Goal: Information Seeking & Learning: Find specific fact

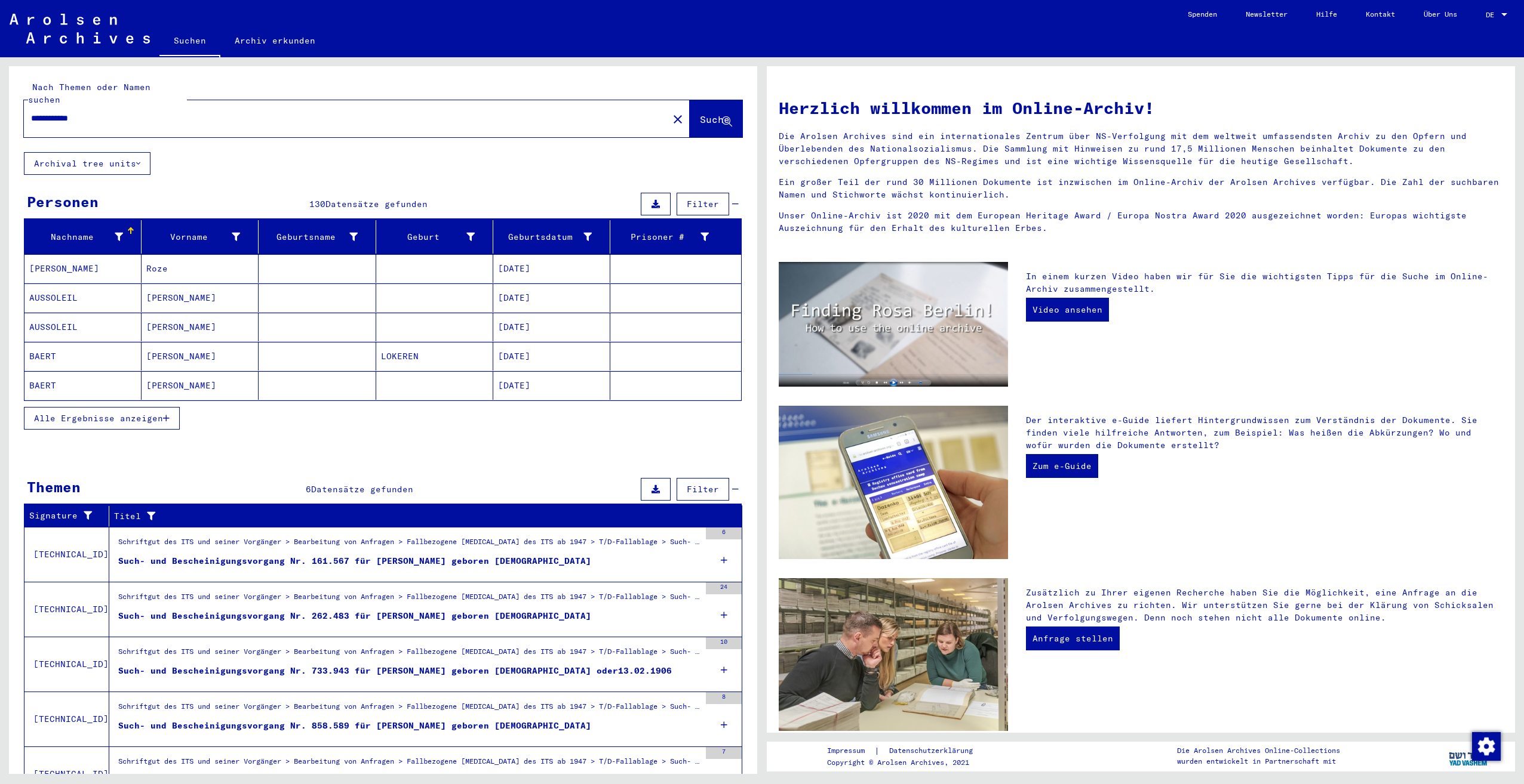
scroll to position [51, 0]
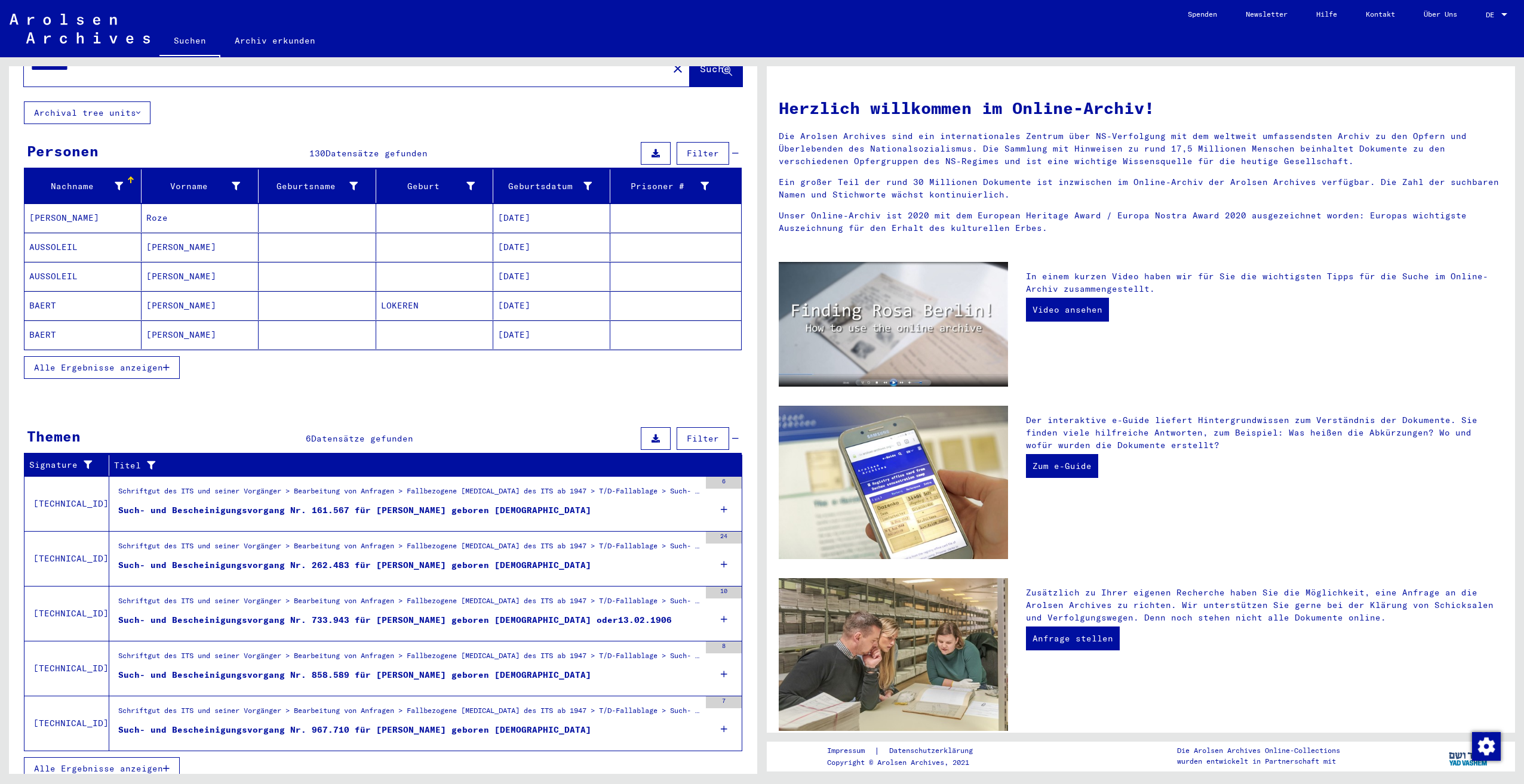
click at [125, 362] on span "Alle Ergebnisse anzeigen" at bounding box center [98, 367] width 129 height 11
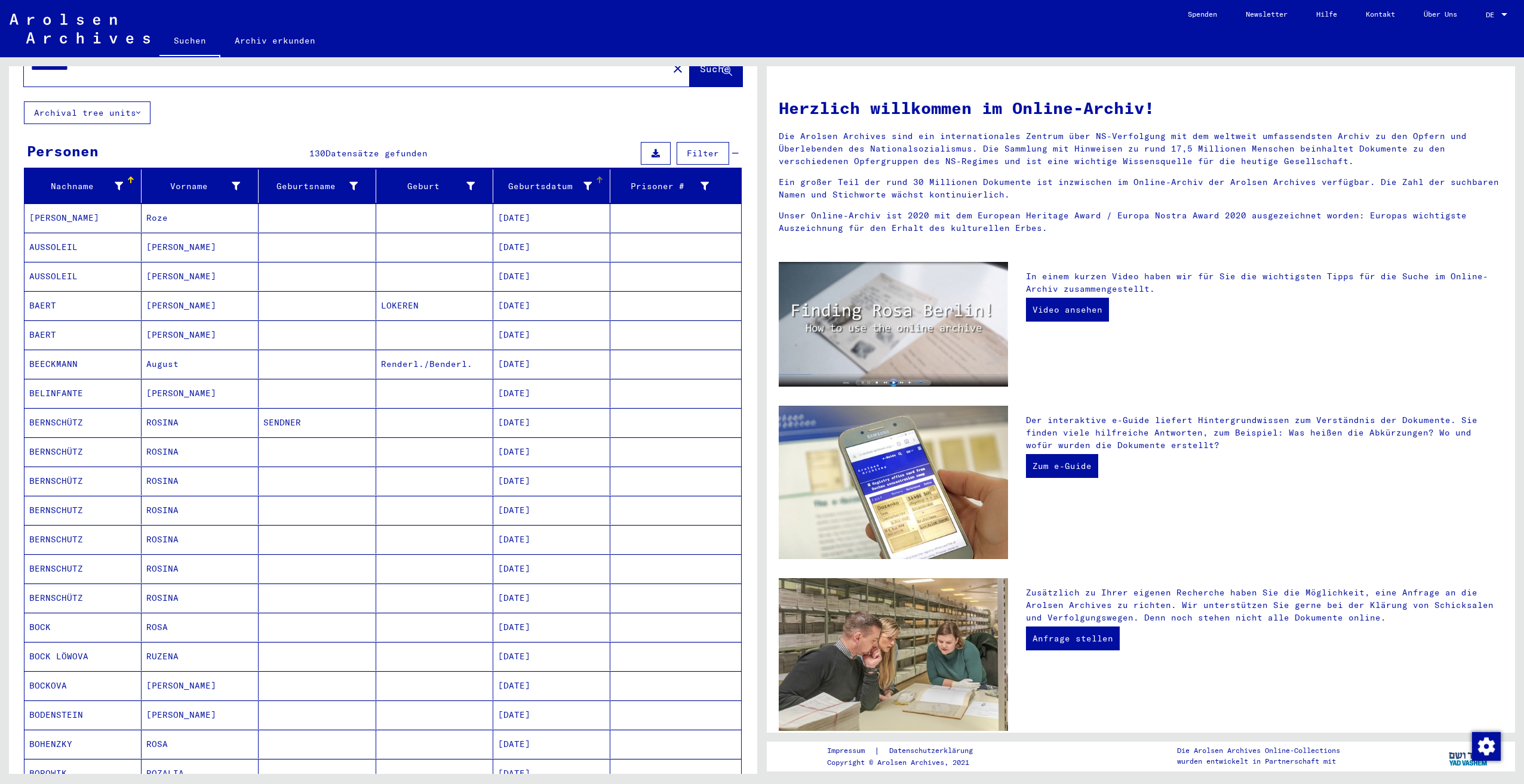
click at [537, 170] on mat-header-cell "Geburtsdatum" at bounding box center [551, 186] width 117 height 33
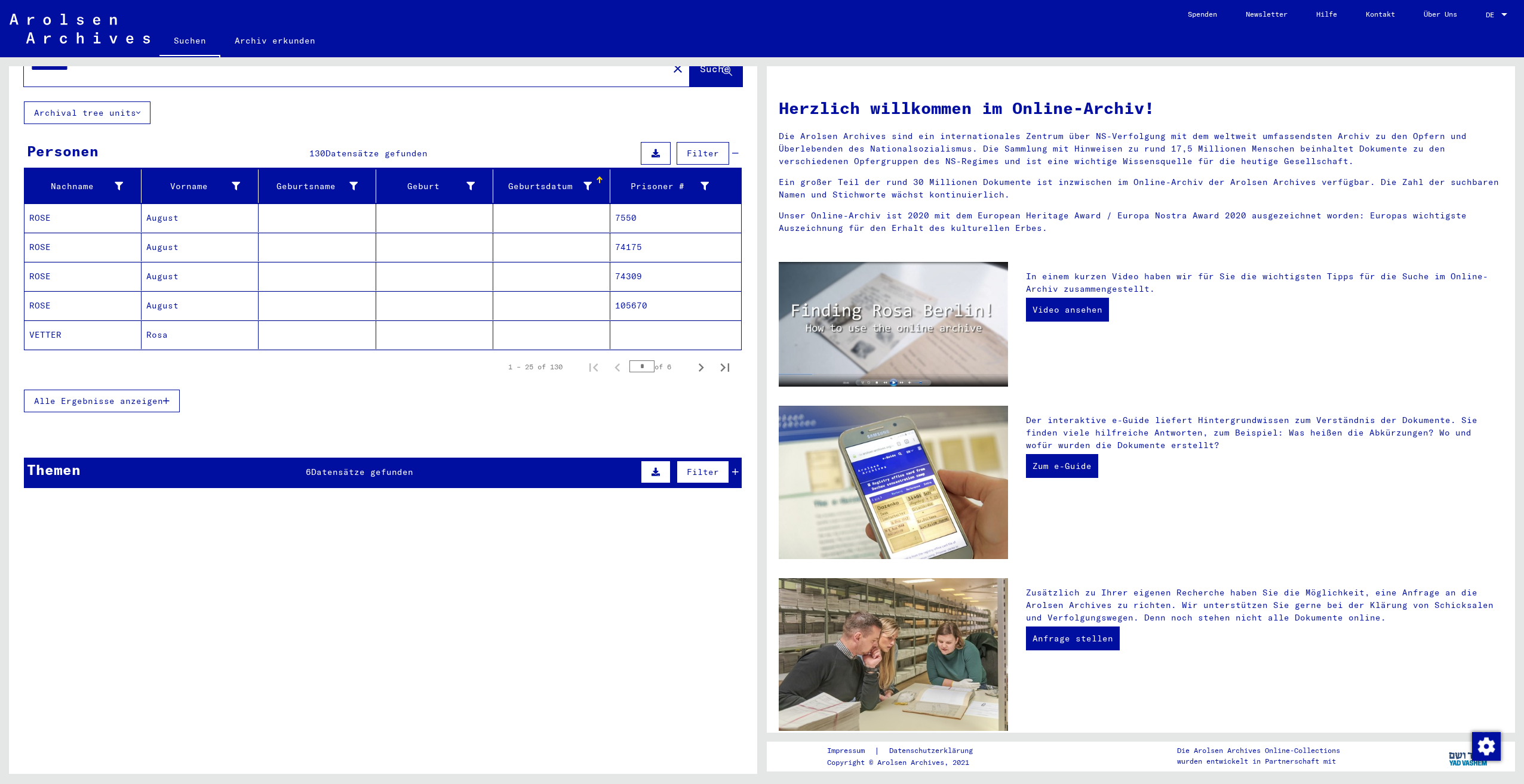
click at [537, 181] on div "Geburtsdatum" at bounding box center [545, 186] width 94 height 12
click at [107, 395] on span "Alle Ergebnisse anzeigen" at bounding box center [98, 400] width 129 height 11
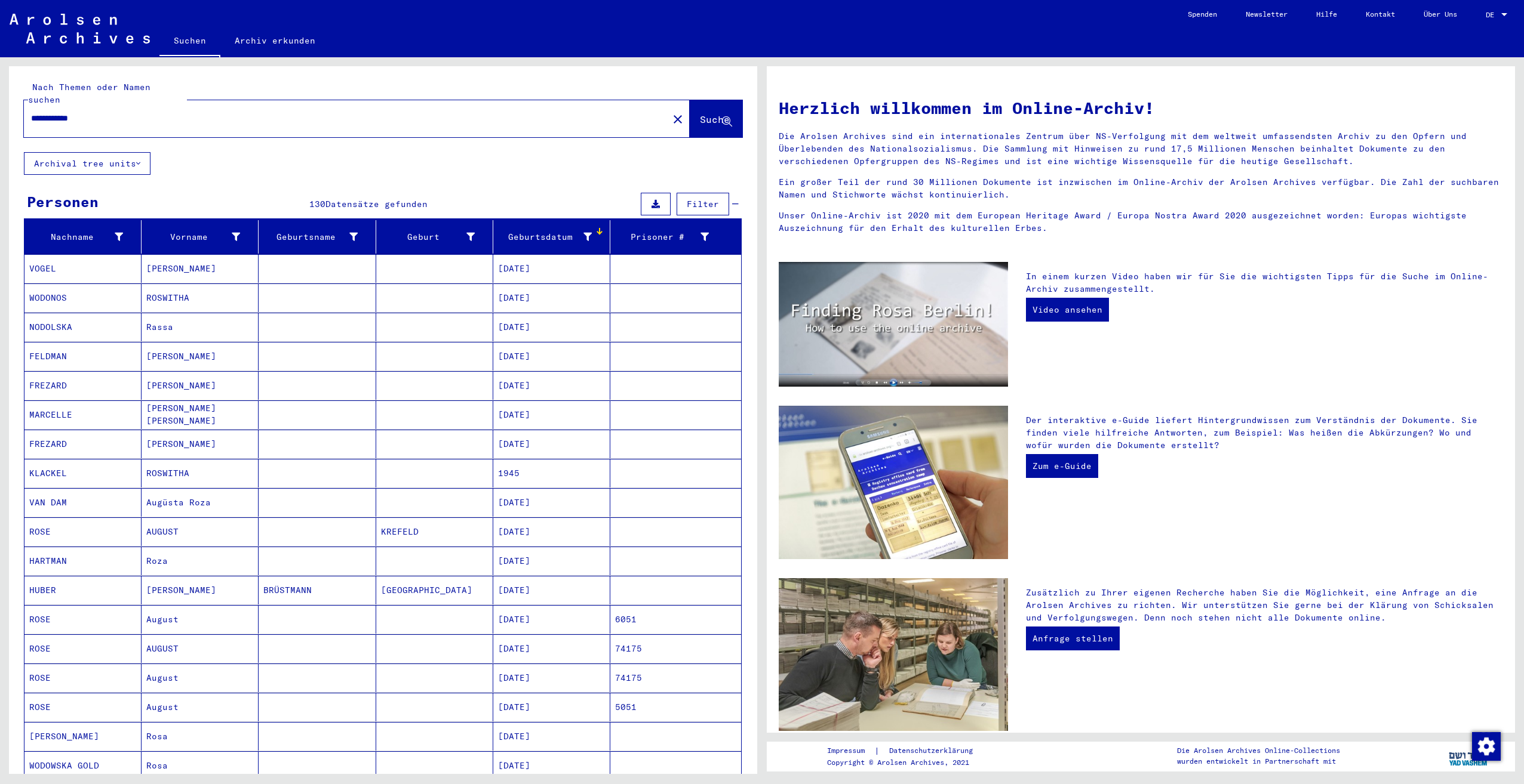
scroll to position [358, 0]
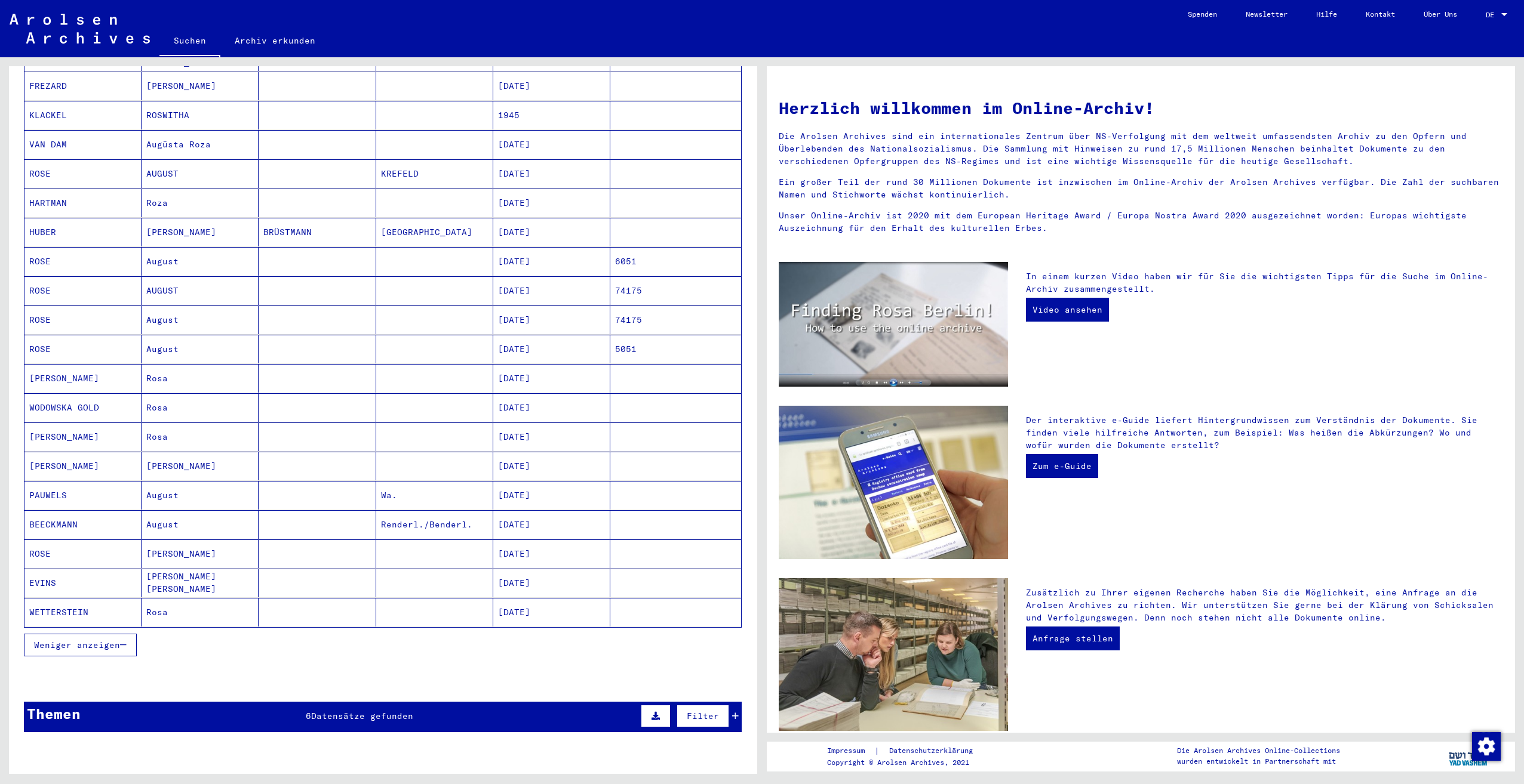
click at [97, 640] on span "Weniger anzeigen" at bounding box center [77, 645] width 86 height 11
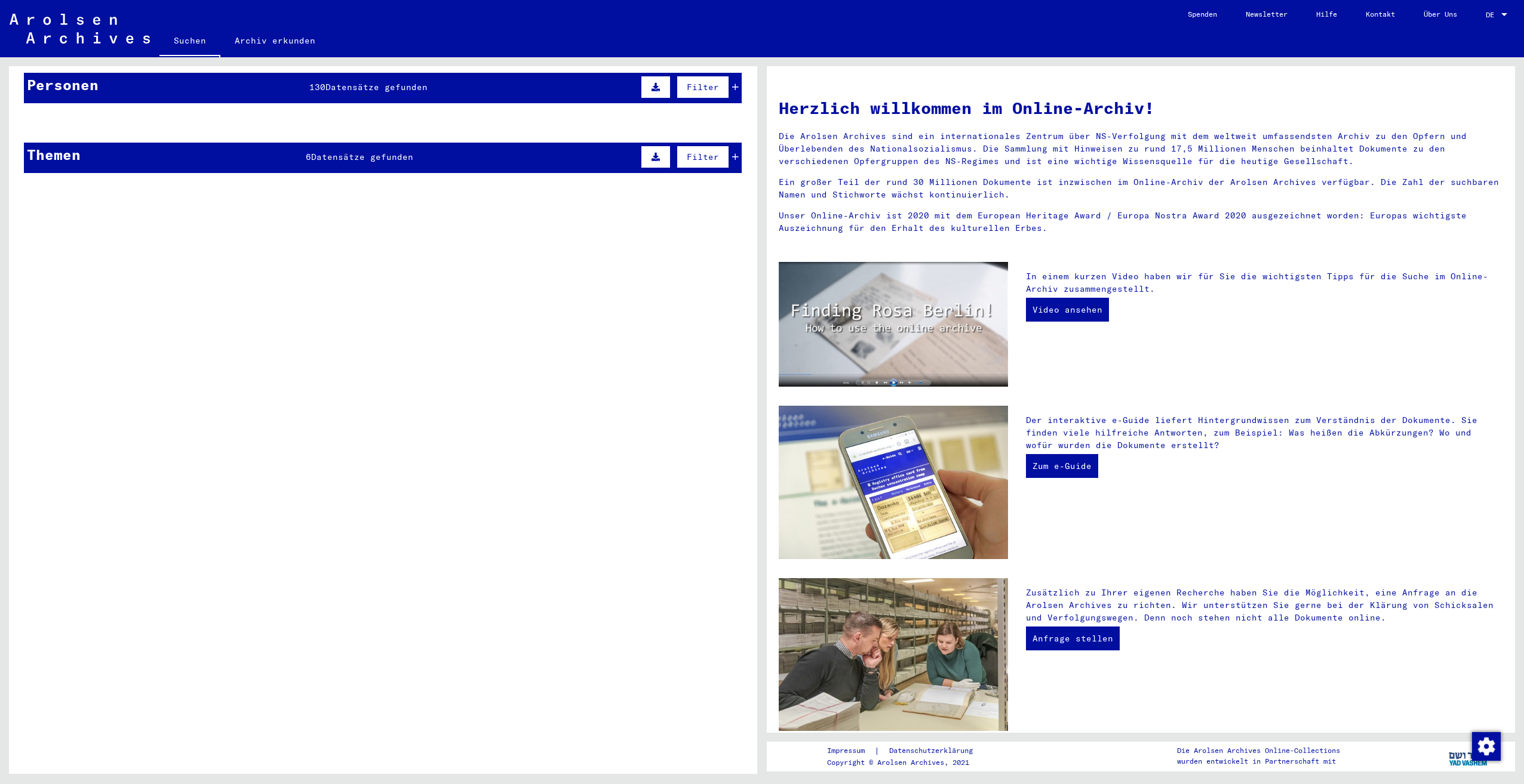
scroll to position [0, 0]
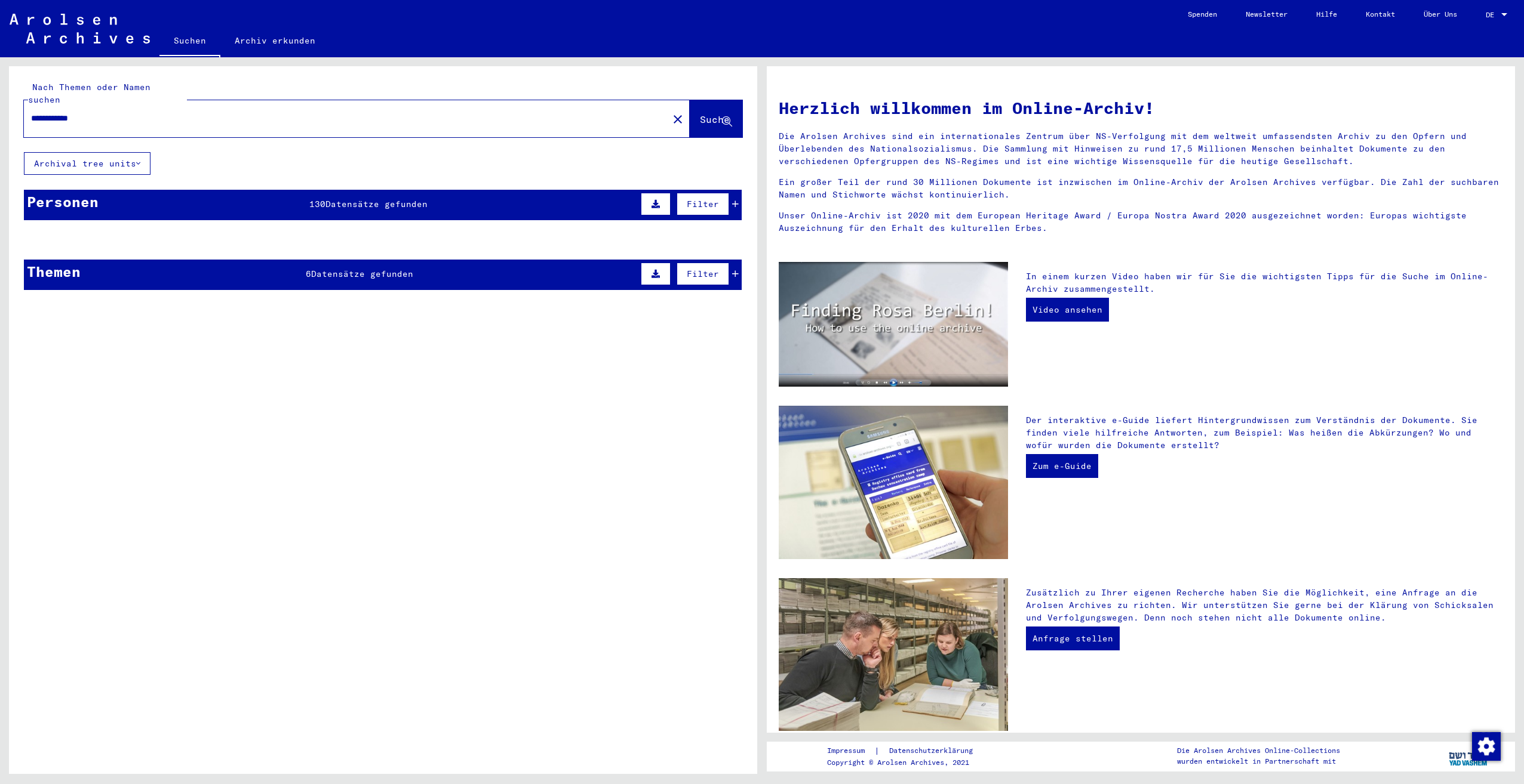
click at [343, 204] on div "Personen 130 Datensätze gefunden Filter" at bounding box center [383, 205] width 718 height 31
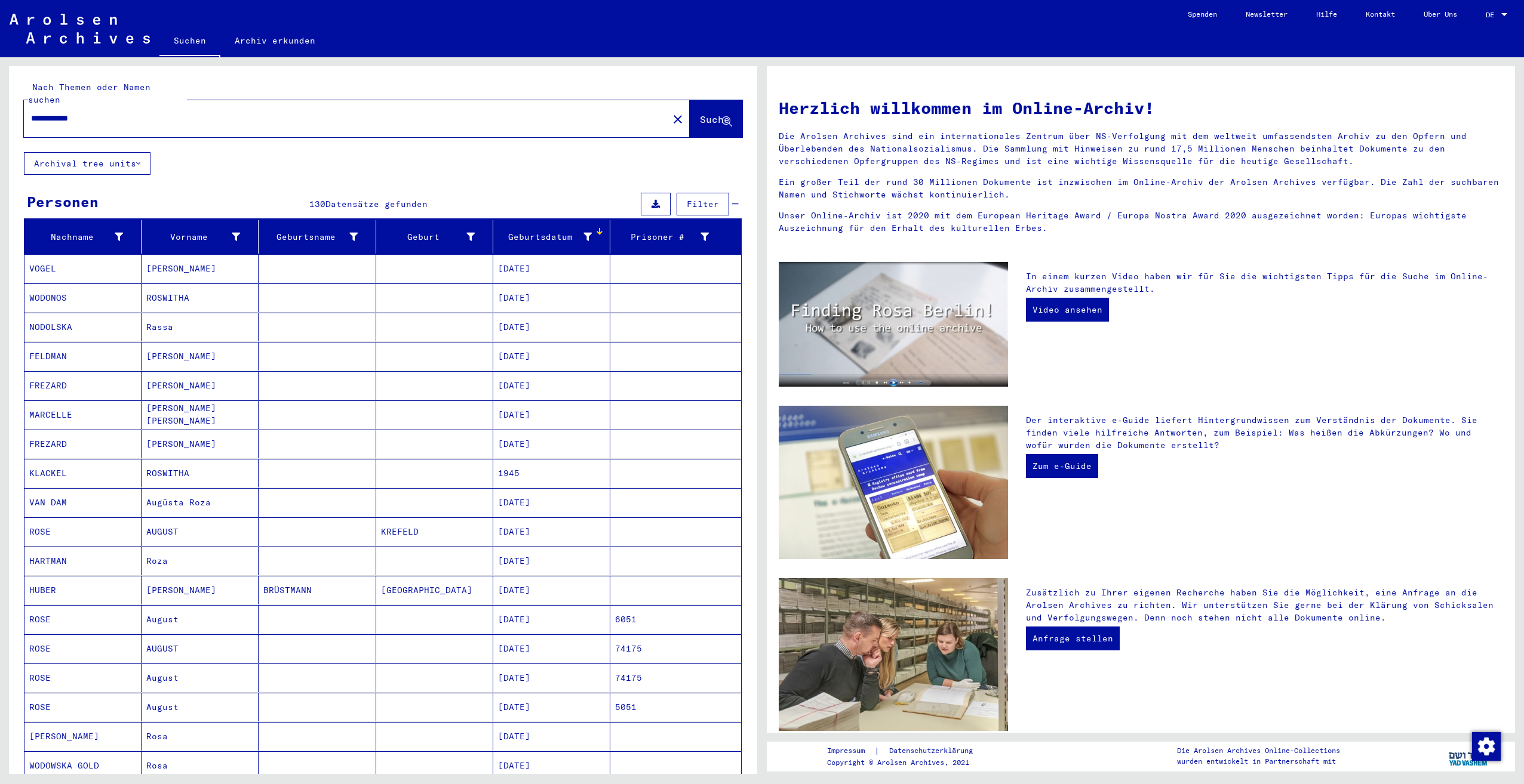
click at [115, 112] on input "**********" at bounding box center [342, 118] width 623 height 12
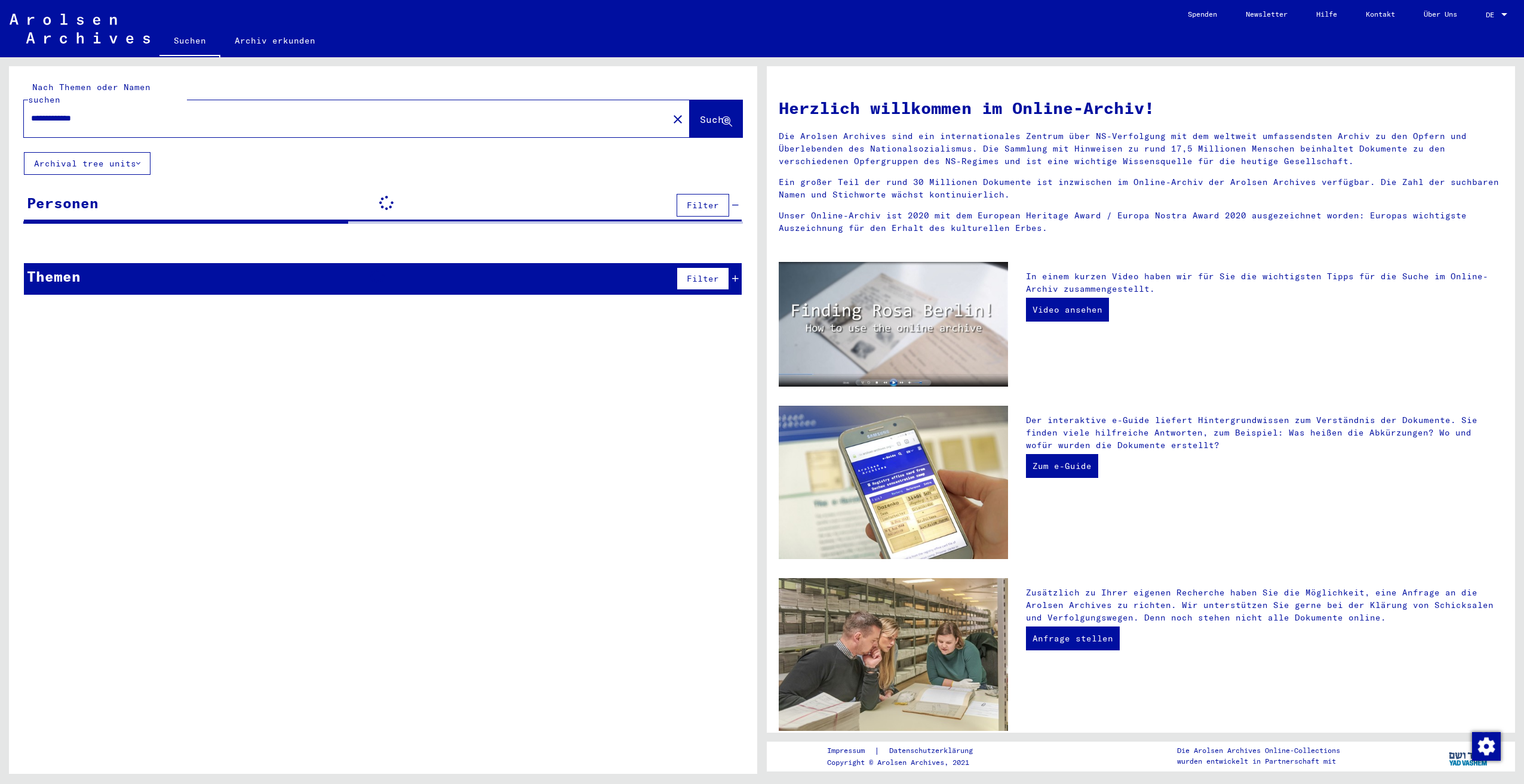
type input "**********"
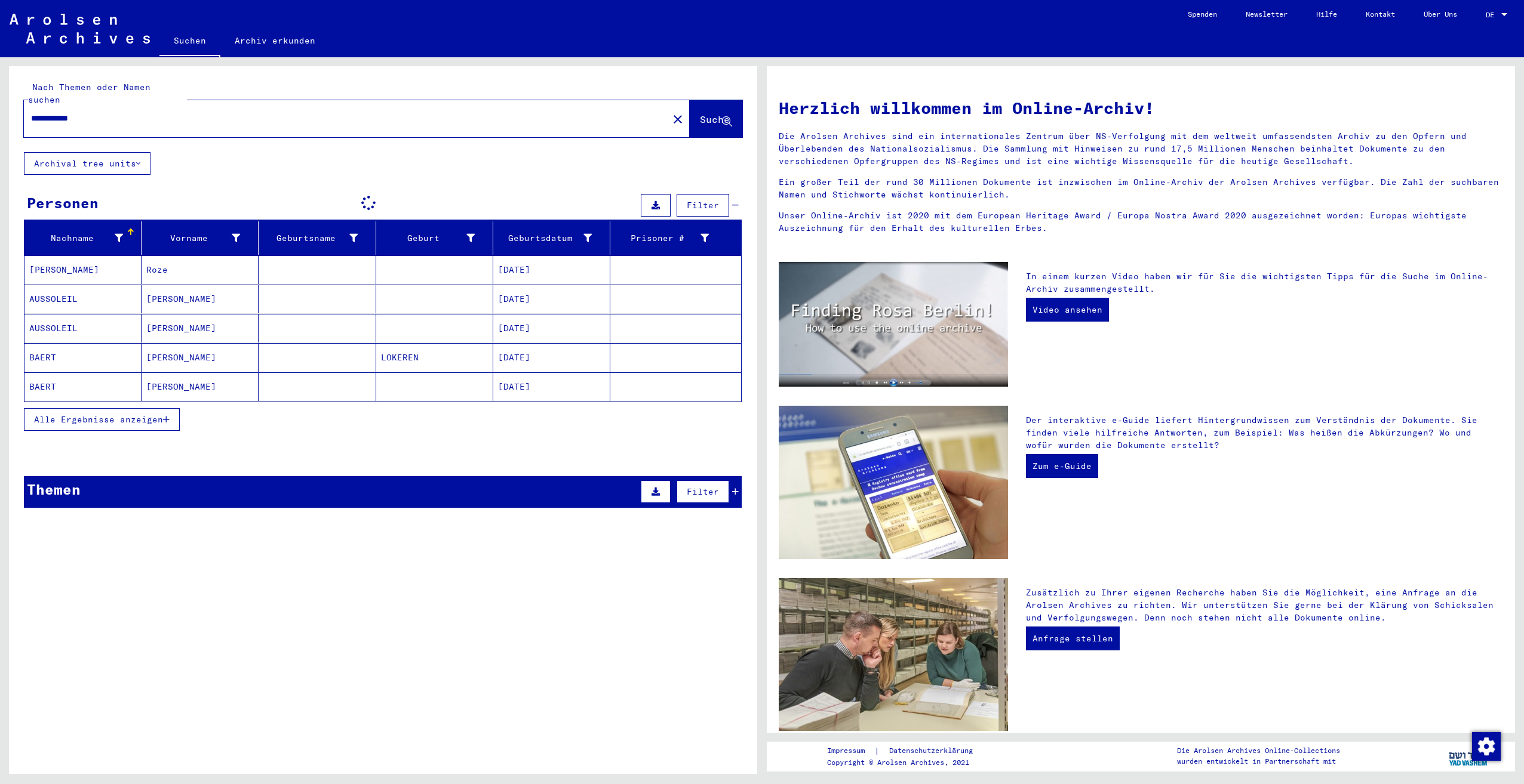
click at [125, 409] on button "Alle Ergebnisse anzeigen" at bounding box center [102, 419] width 156 height 22
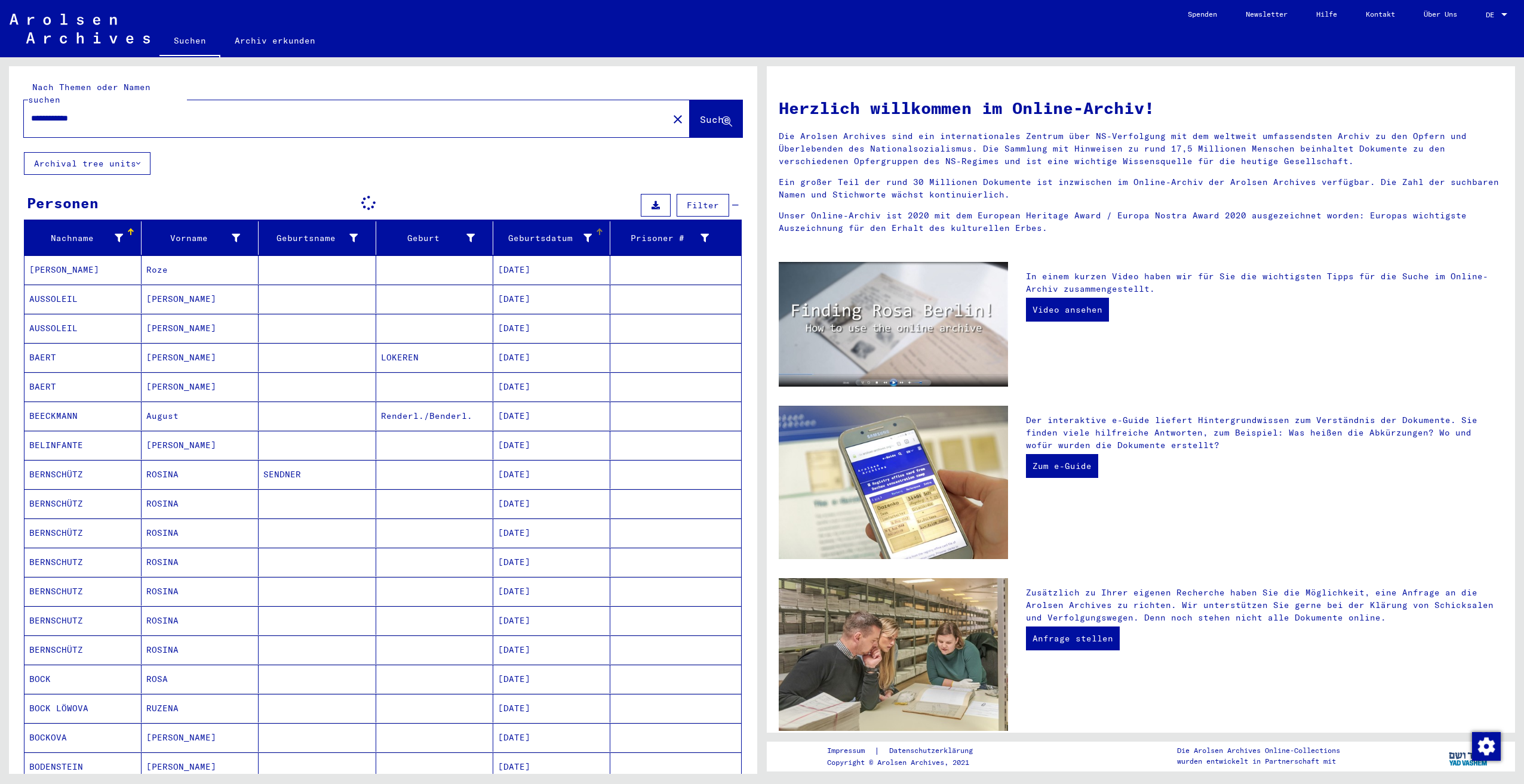
click at [534, 232] on div "Geburtsdatum" at bounding box center [545, 238] width 94 height 12
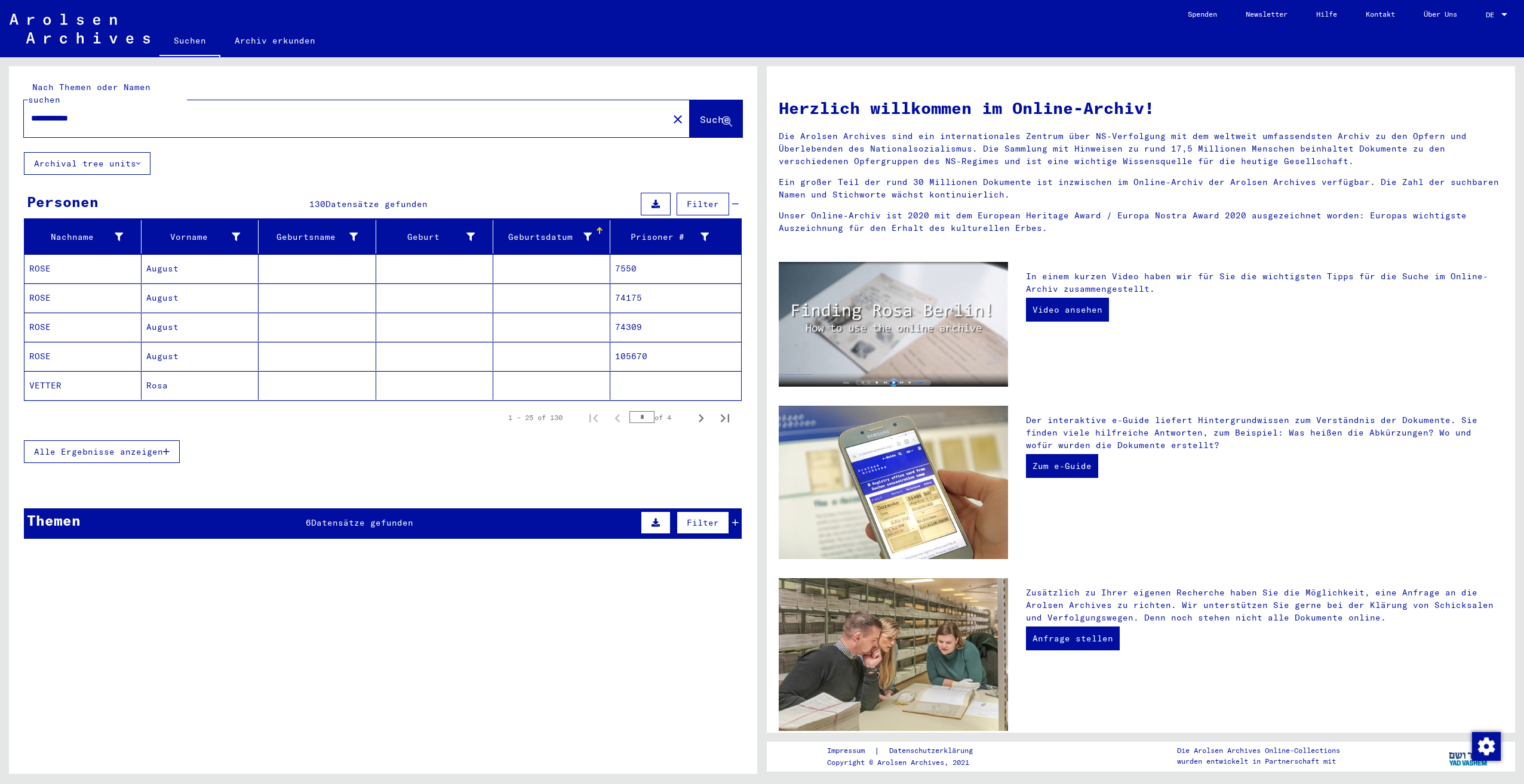
click at [534, 231] on div "Geburtsdatum" at bounding box center [545, 237] width 94 height 12
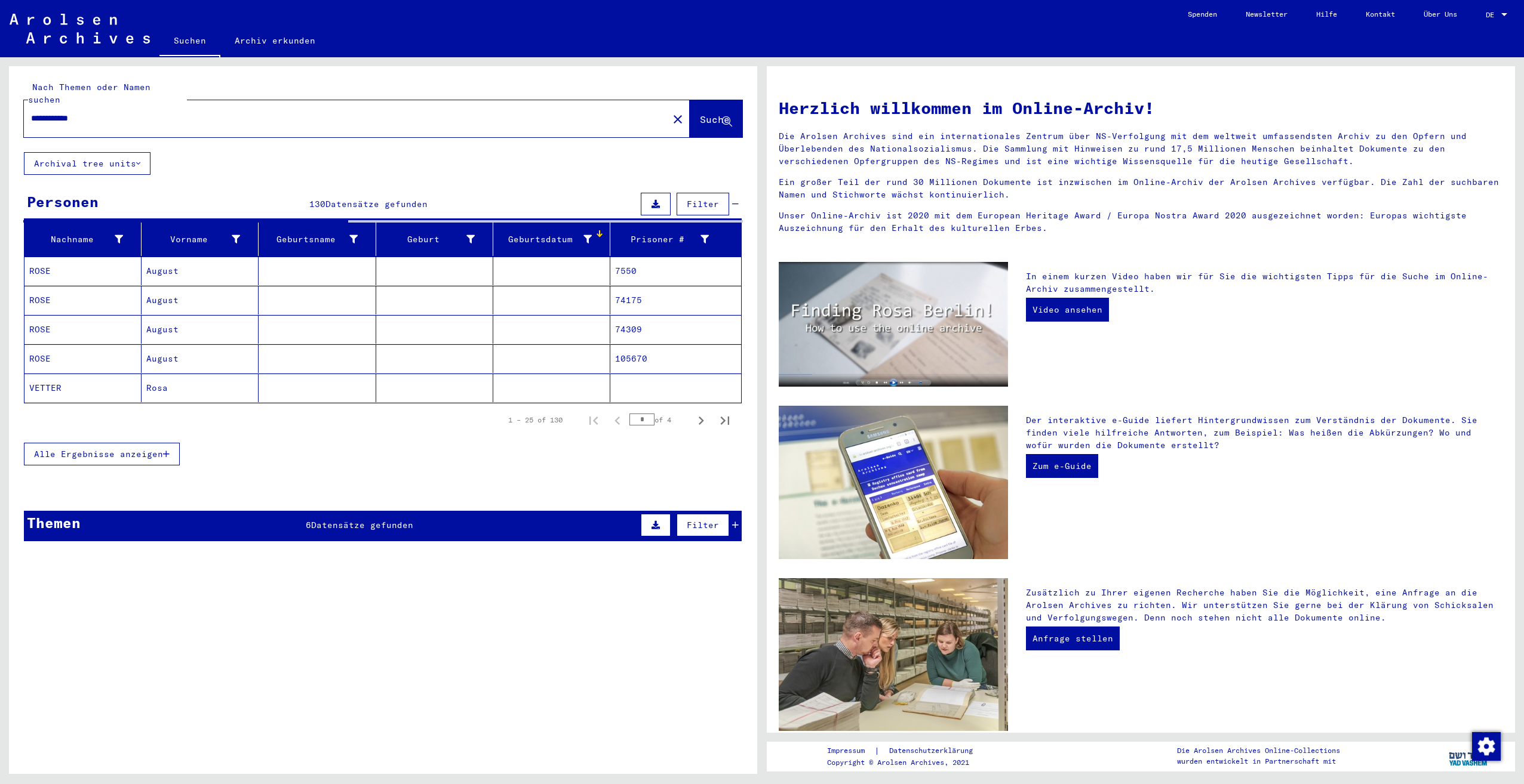
click at [113, 443] on button "Alle Ergebnisse anzeigen" at bounding box center [102, 454] width 156 height 22
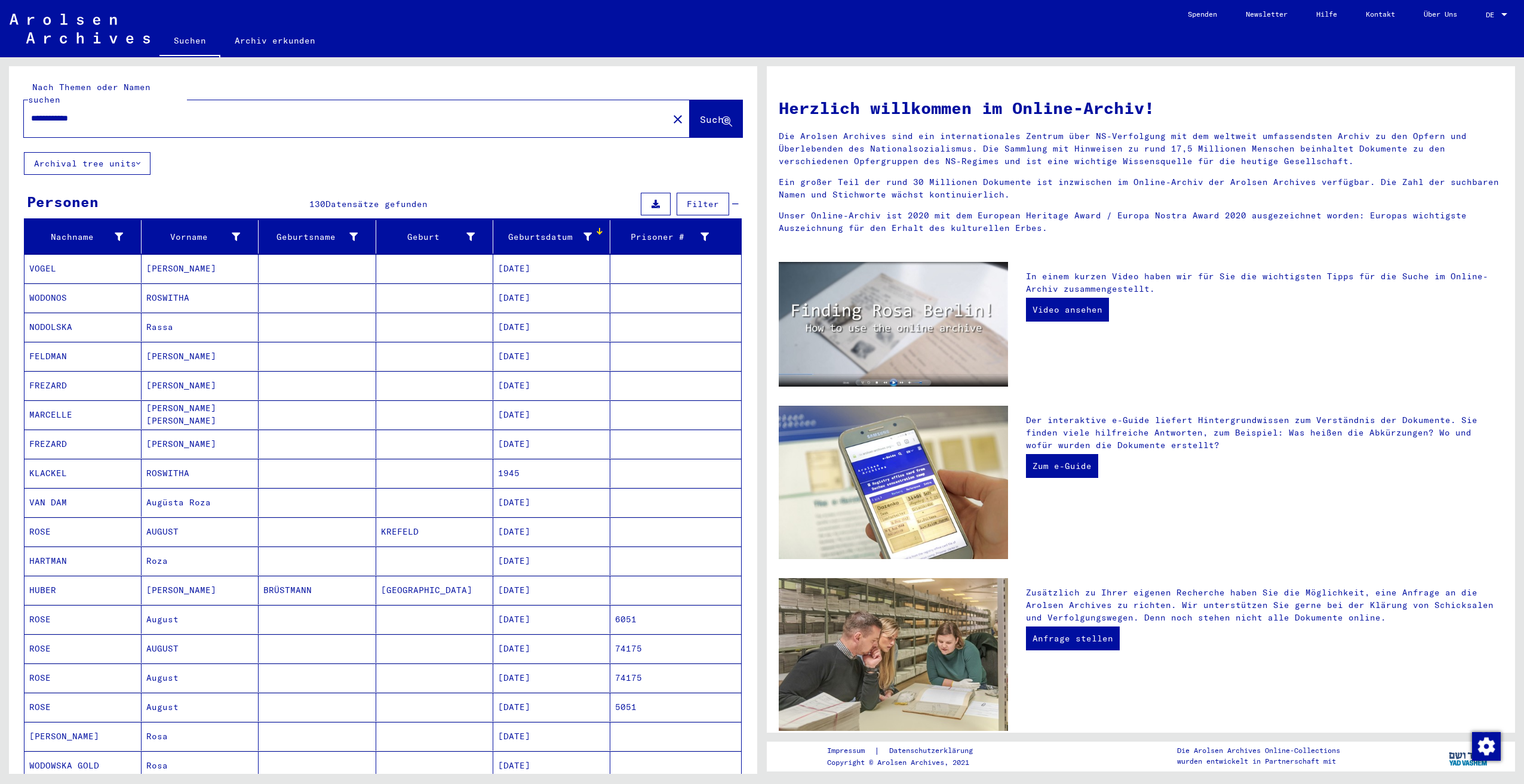
scroll to position [418, 0]
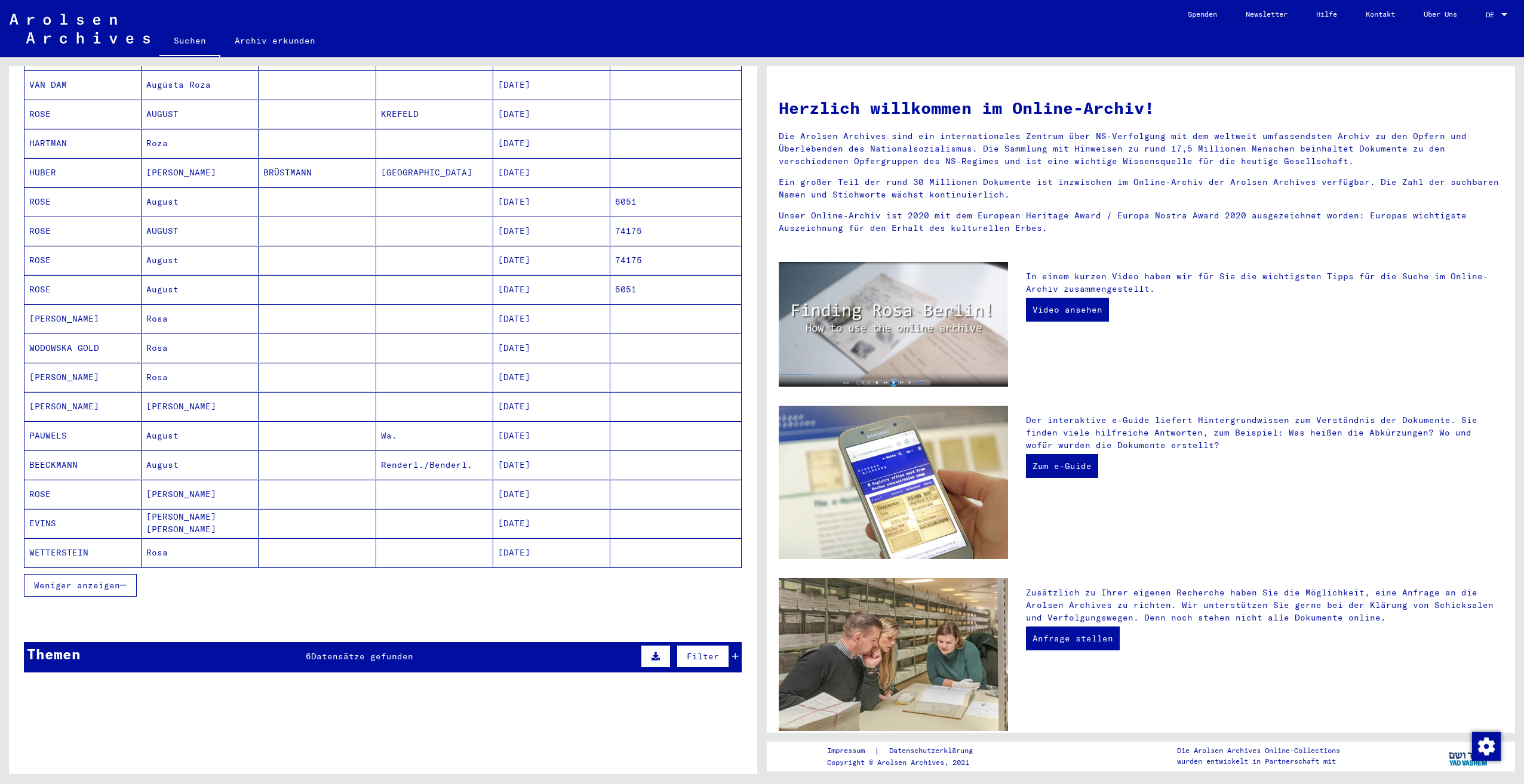
click at [62, 580] on span "Weniger anzeigen" at bounding box center [77, 585] width 86 height 11
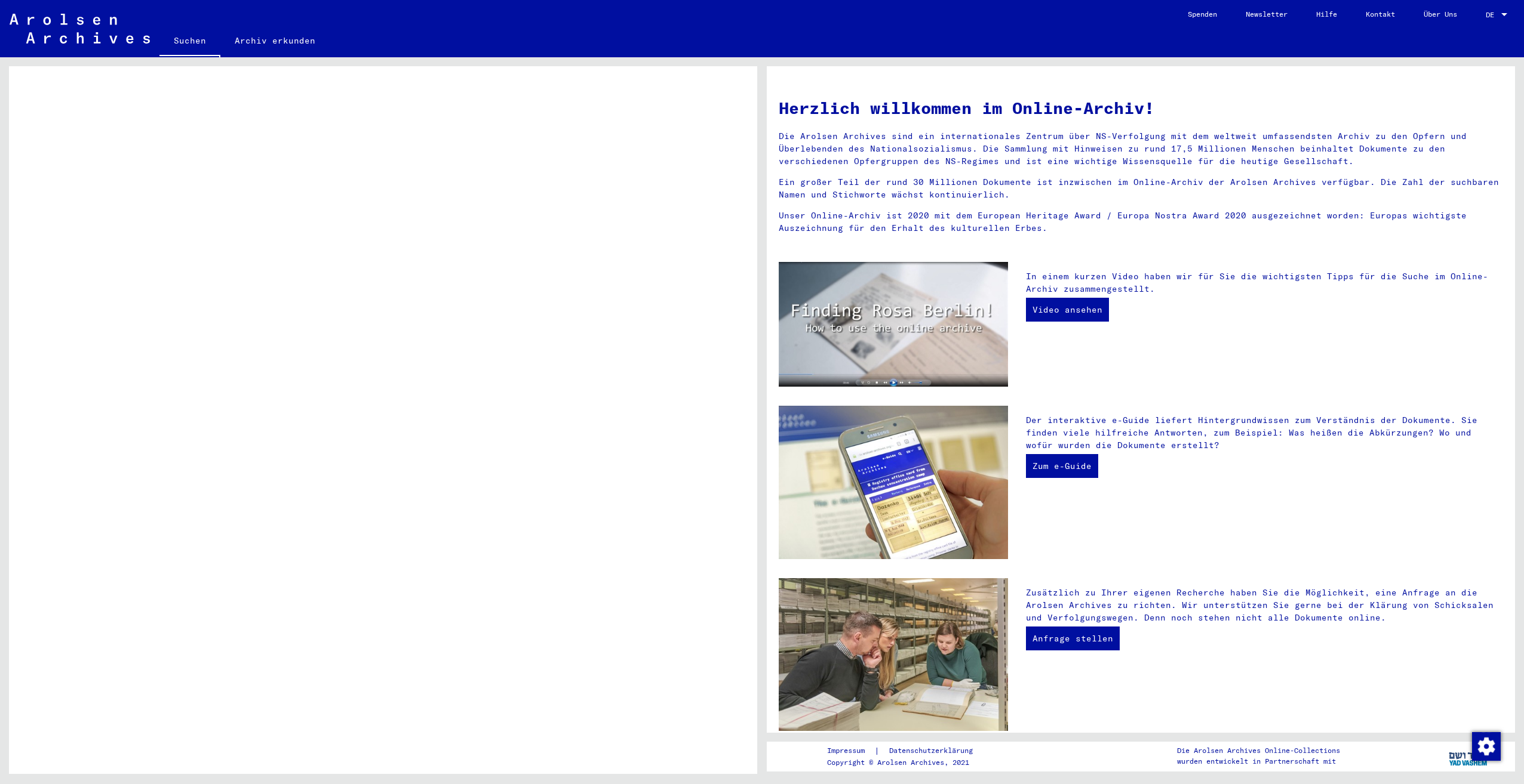
scroll to position [0, 0]
